Goal: Task Accomplishment & Management: Manage account settings

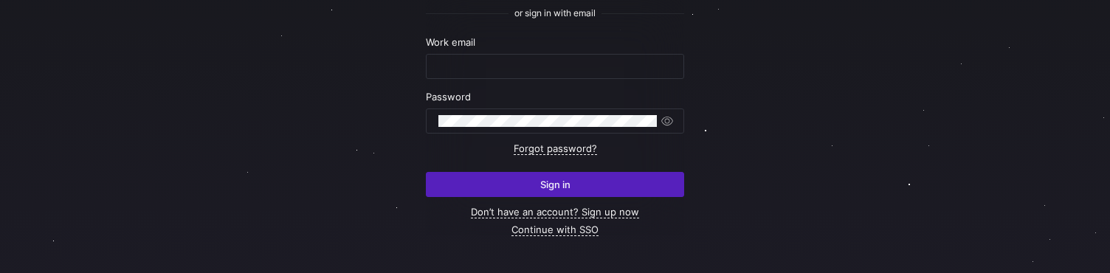
scroll to position [188, 0]
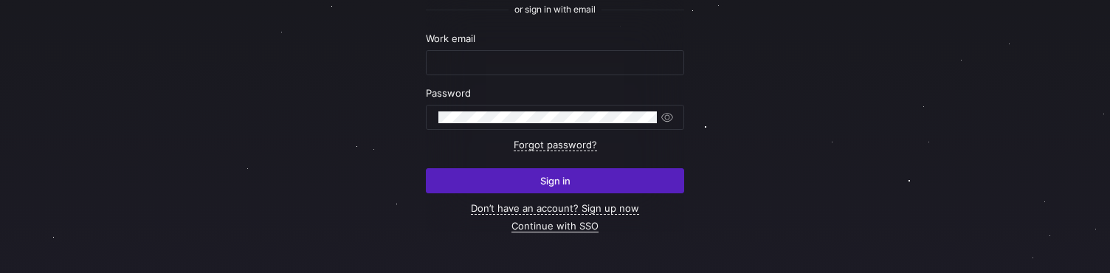
click at [561, 227] on link "Continue with SSO" at bounding box center [555, 226] width 87 height 13
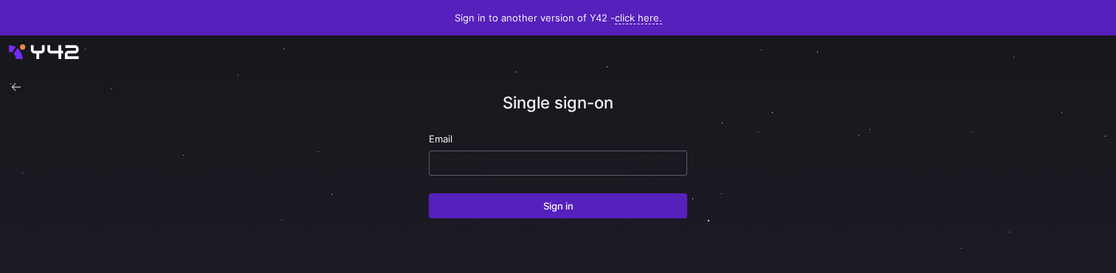
click at [509, 164] on input "email" at bounding box center [557, 163] width 233 height 12
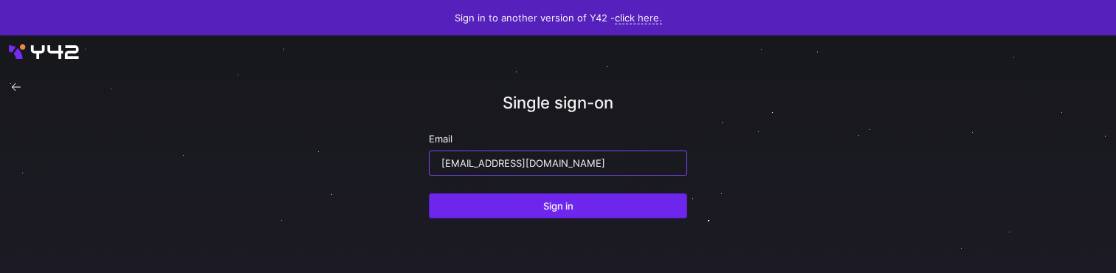
type input "ppatida2@cisco.com"
click at [523, 209] on span "submit" at bounding box center [558, 206] width 257 height 24
